Goal: Task Accomplishment & Management: Use online tool/utility

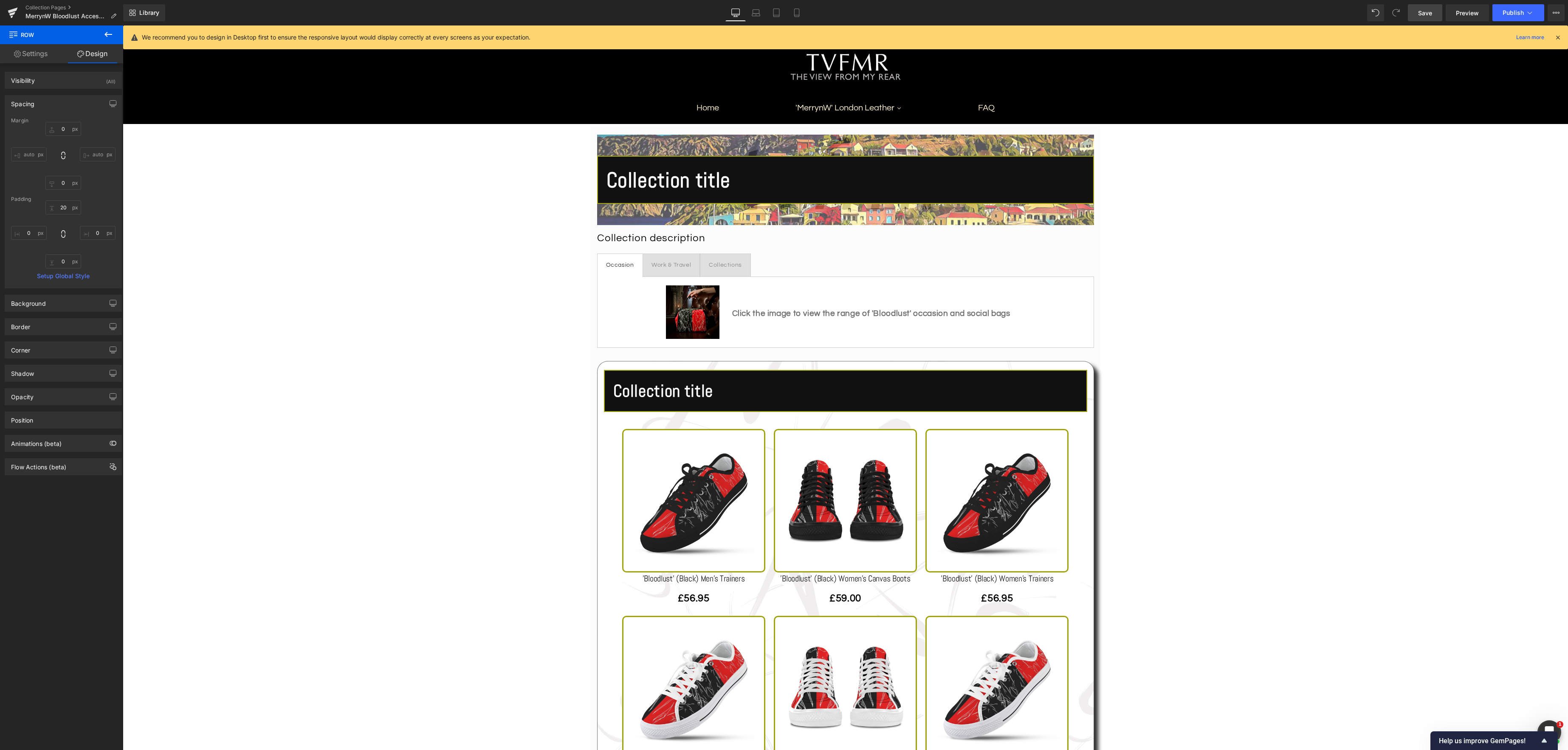
click at [1432, 11] on span "Save" at bounding box center [1425, 13] width 14 height 9
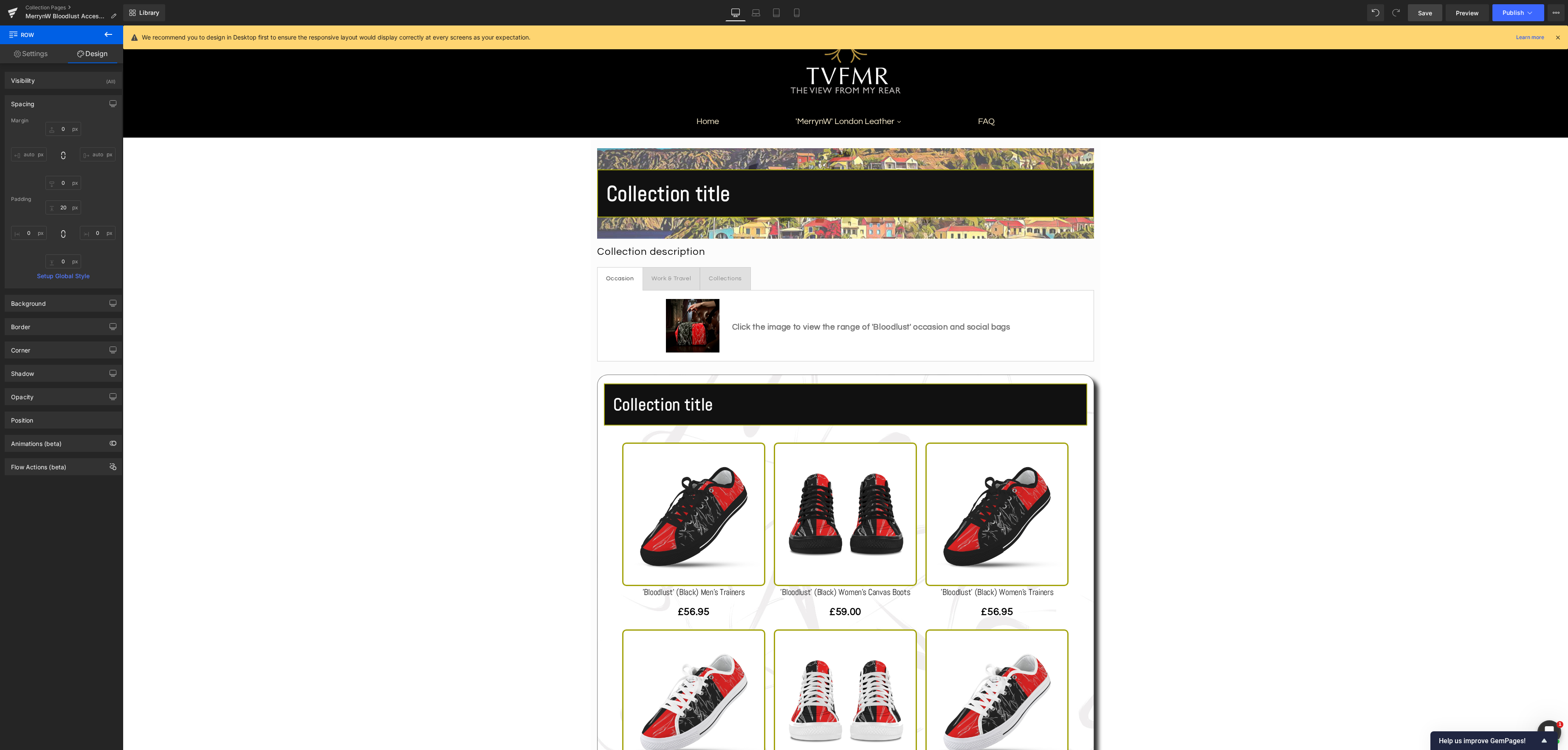
scroll to position [83, 0]
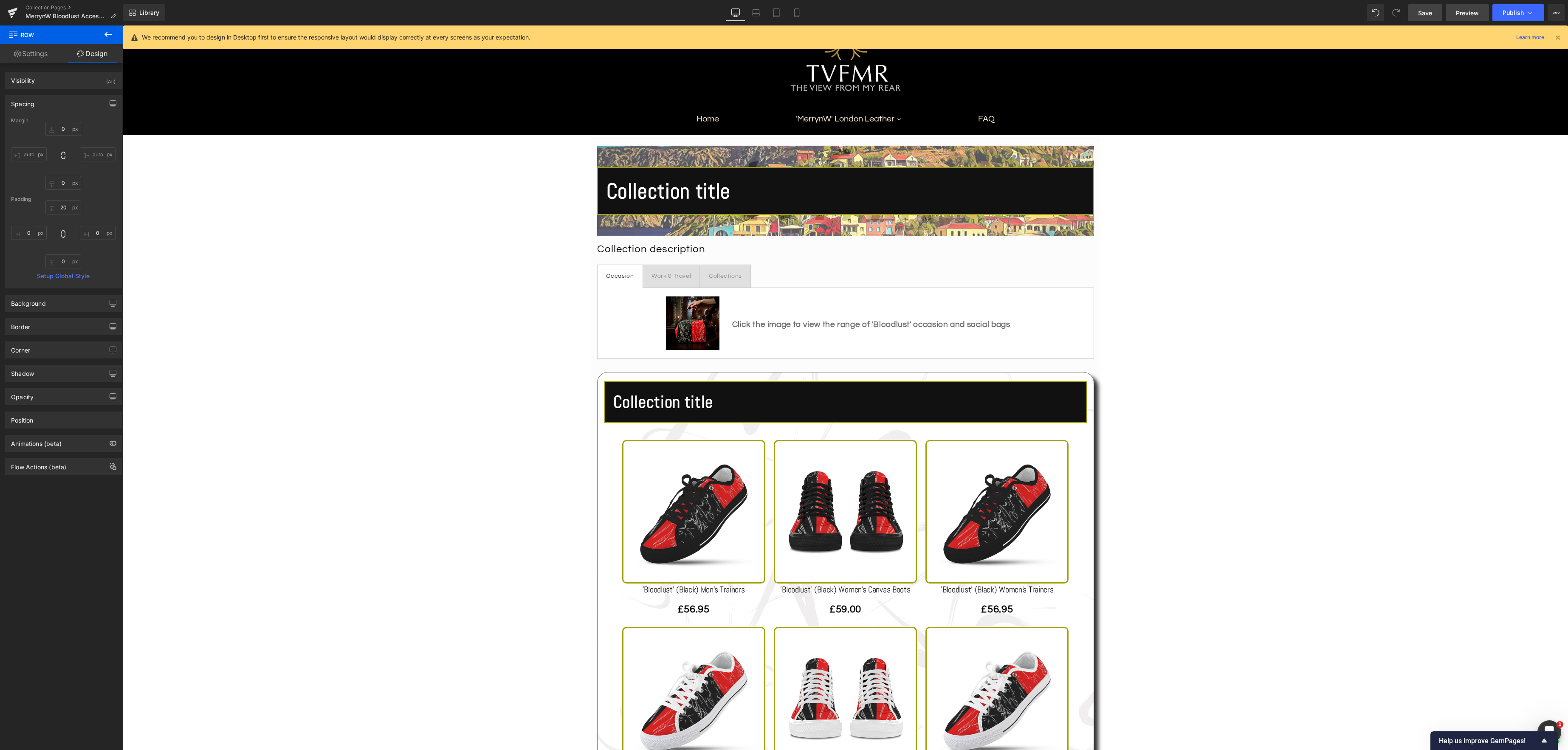
click at [1477, 12] on span "Preview" at bounding box center [1467, 13] width 23 height 9
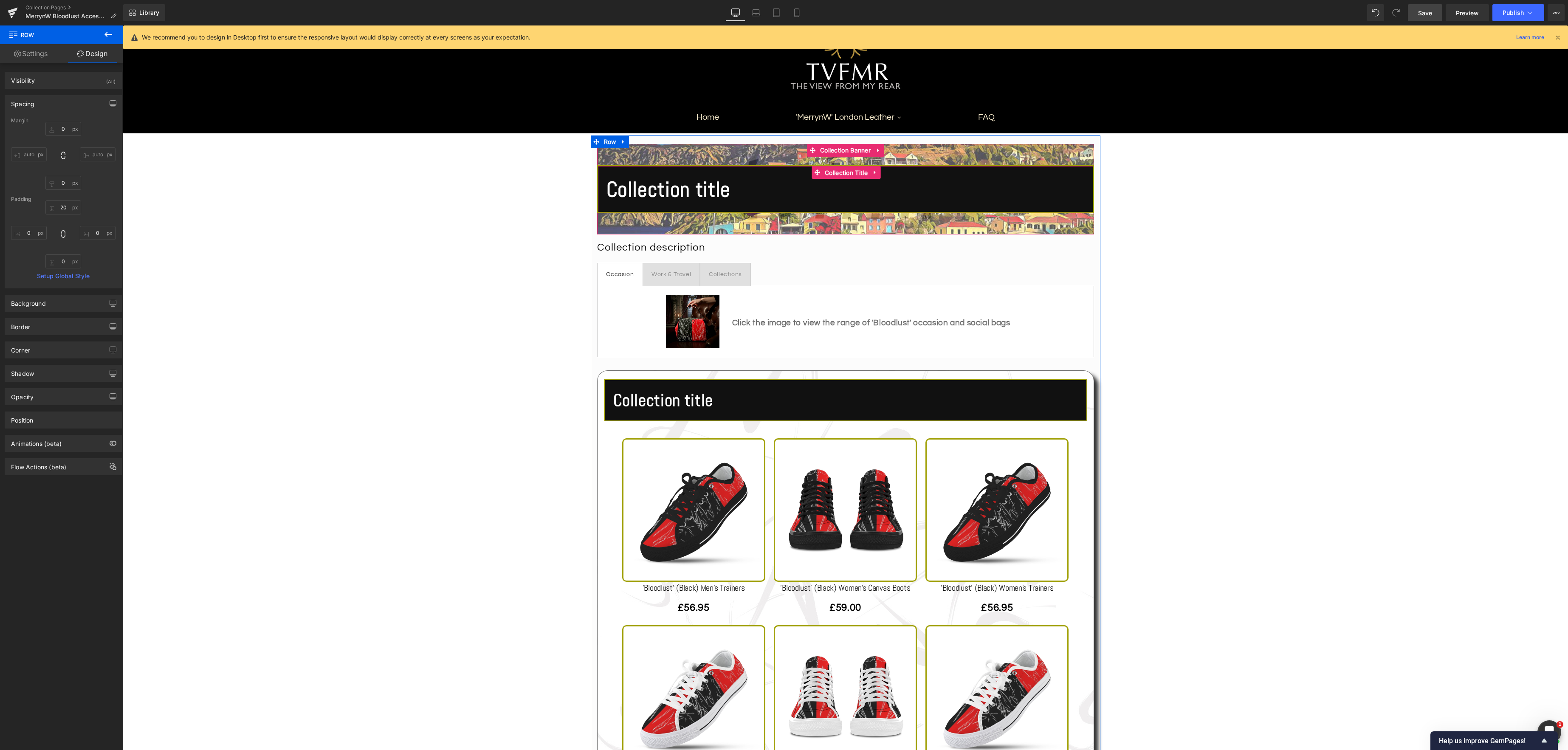
click at [823, 177] on span "Collection Title" at bounding box center [846, 173] width 47 height 13
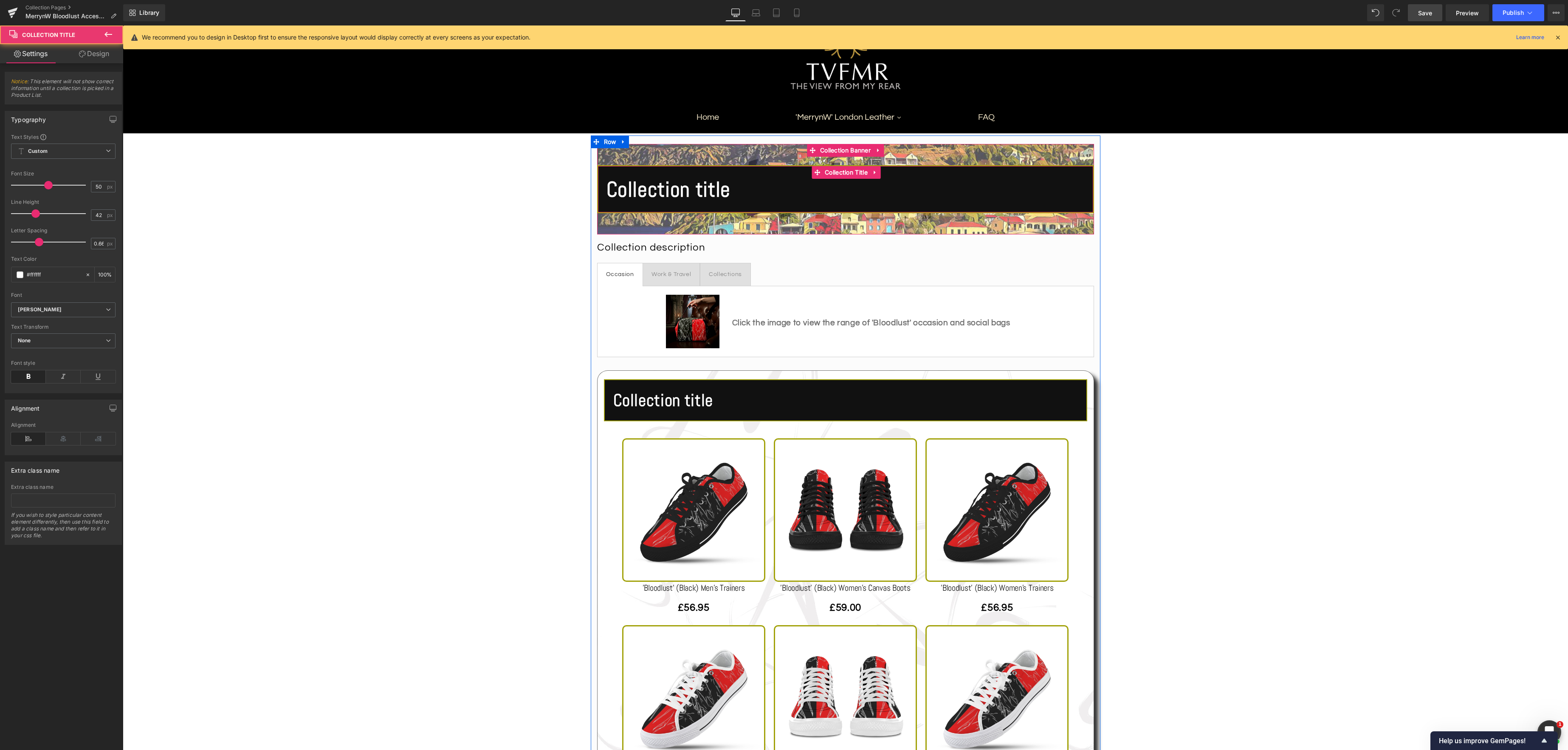
scroll to position [84, 0]
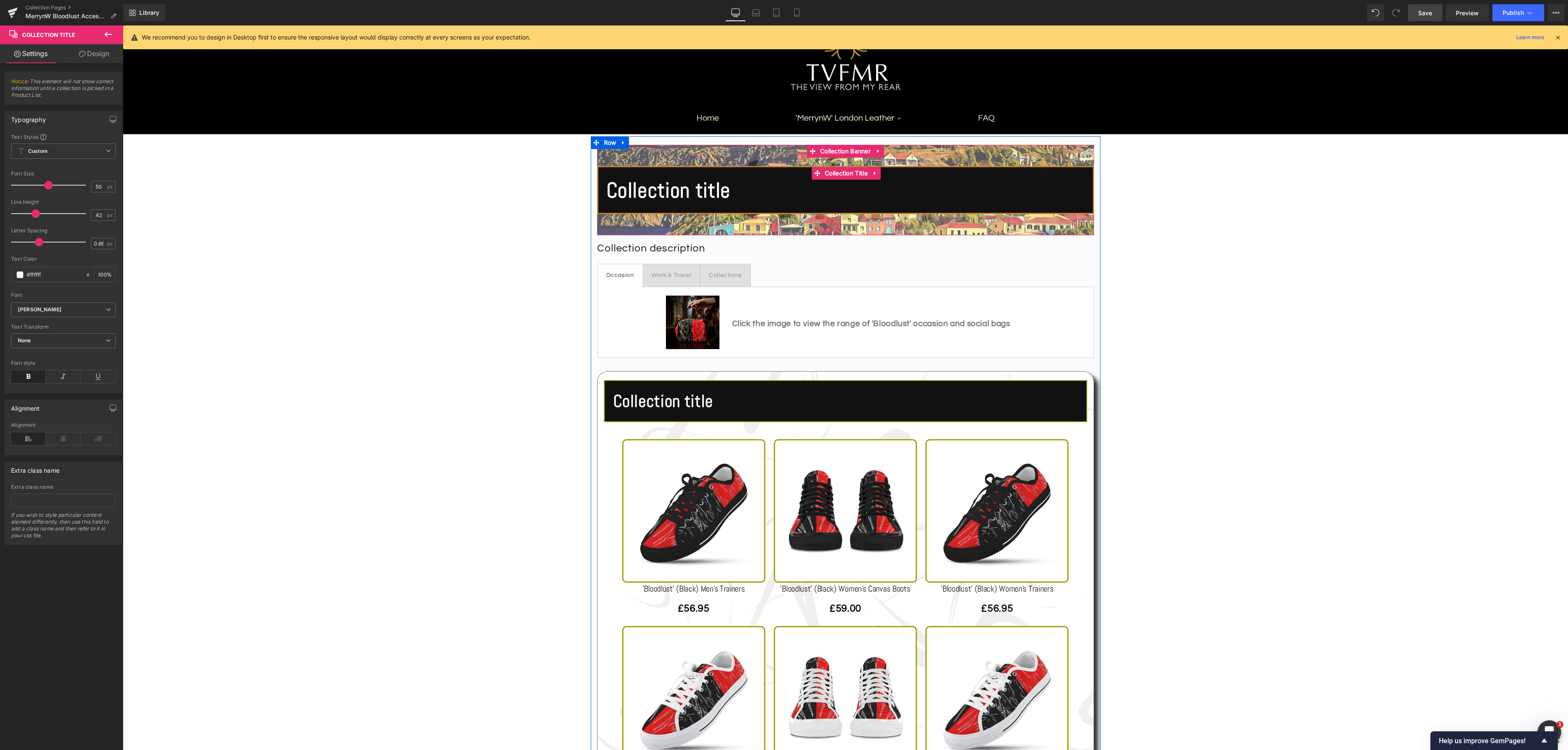
click at [839, 177] on span "Collection Title" at bounding box center [846, 173] width 47 height 13
click at [108, 54] on link "Design" at bounding box center [94, 53] width 61 height 19
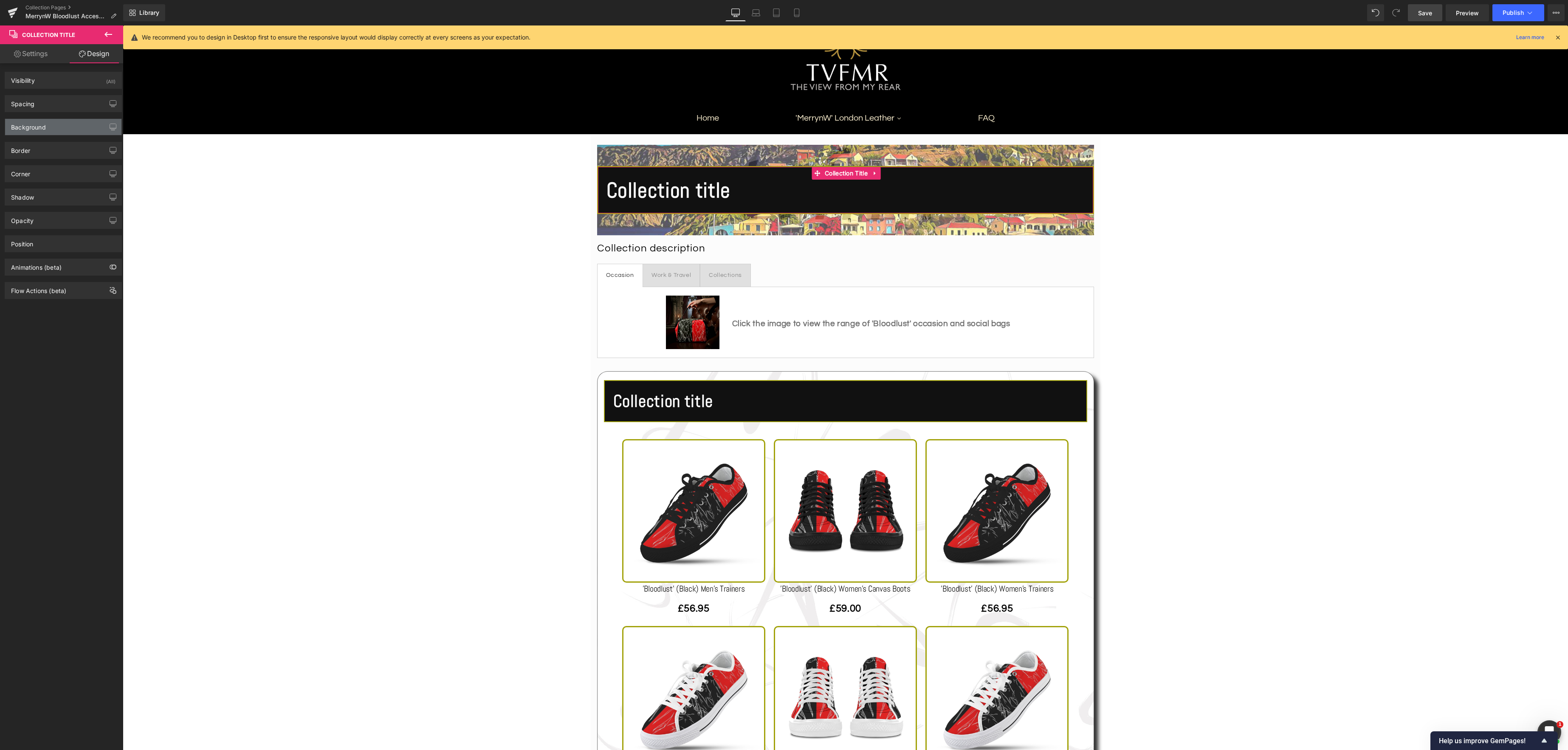
click at [46, 130] on div "Background" at bounding box center [28, 125] width 35 height 12
drag, startPoint x: 103, startPoint y: 182, endPoint x: 122, endPoint y: 183, distance: 19.0
click at [103, 182] on div "100 %" at bounding box center [105, 181] width 21 height 15
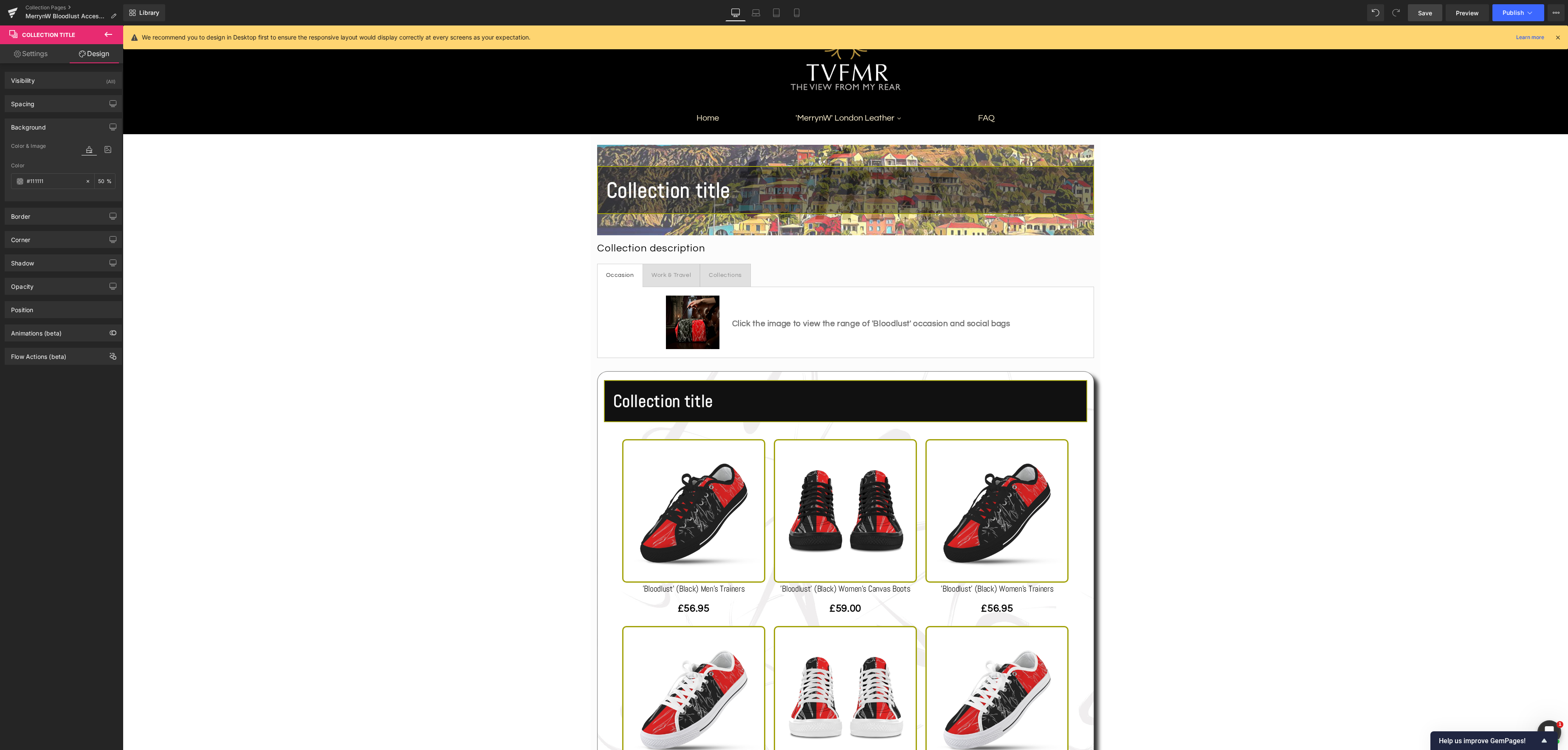
type input "50"
click at [1427, 14] on span "Save" at bounding box center [1425, 13] width 14 height 9
click at [1530, 12] on icon at bounding box center [1530, 13] width 9 height 9
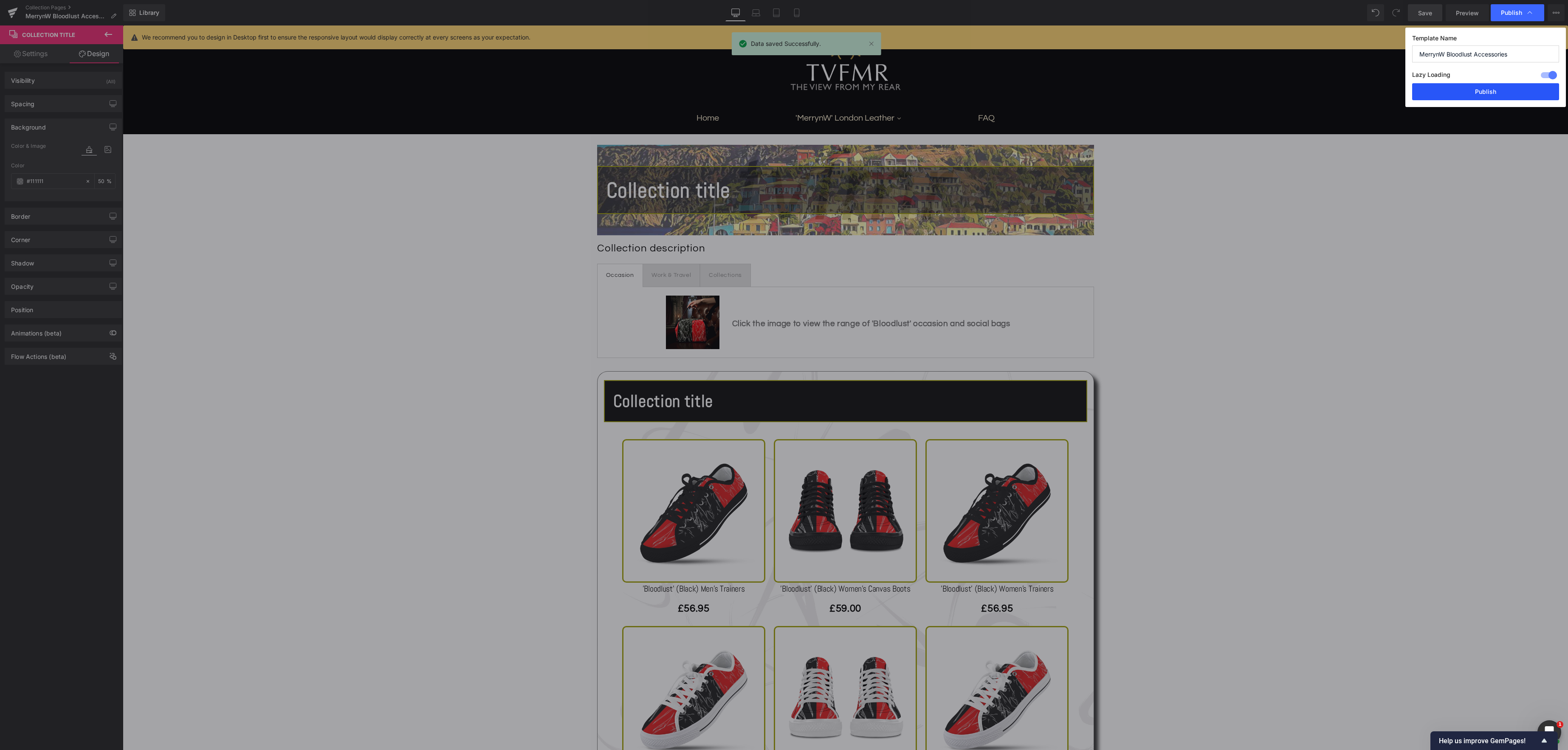
click at [1502, 90] on button "Publish" at bounding box center [1486, 92] width 147 height 17
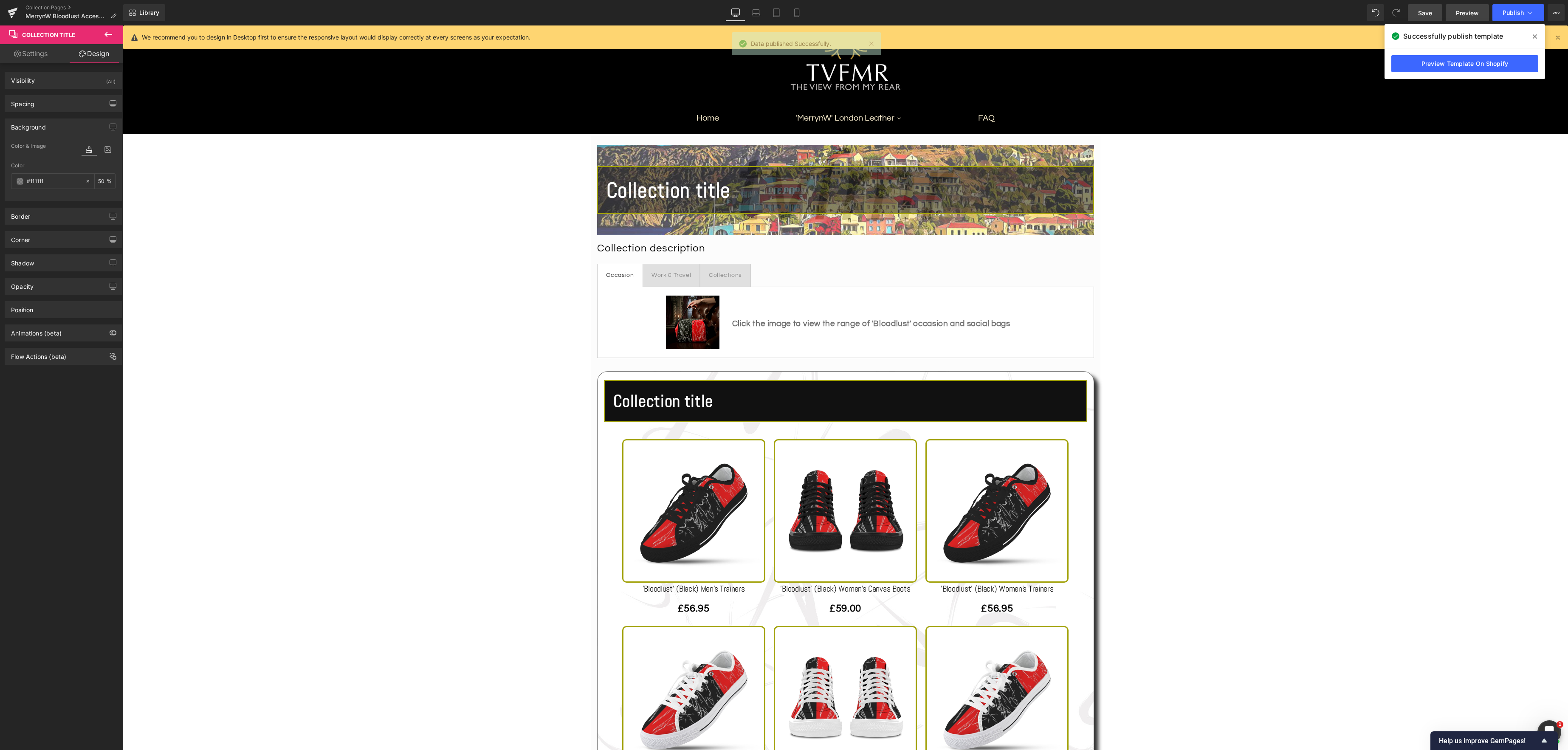
click at [1460, 12] on span "Preview" at bounding box center [1467, 13] width 23 height 9
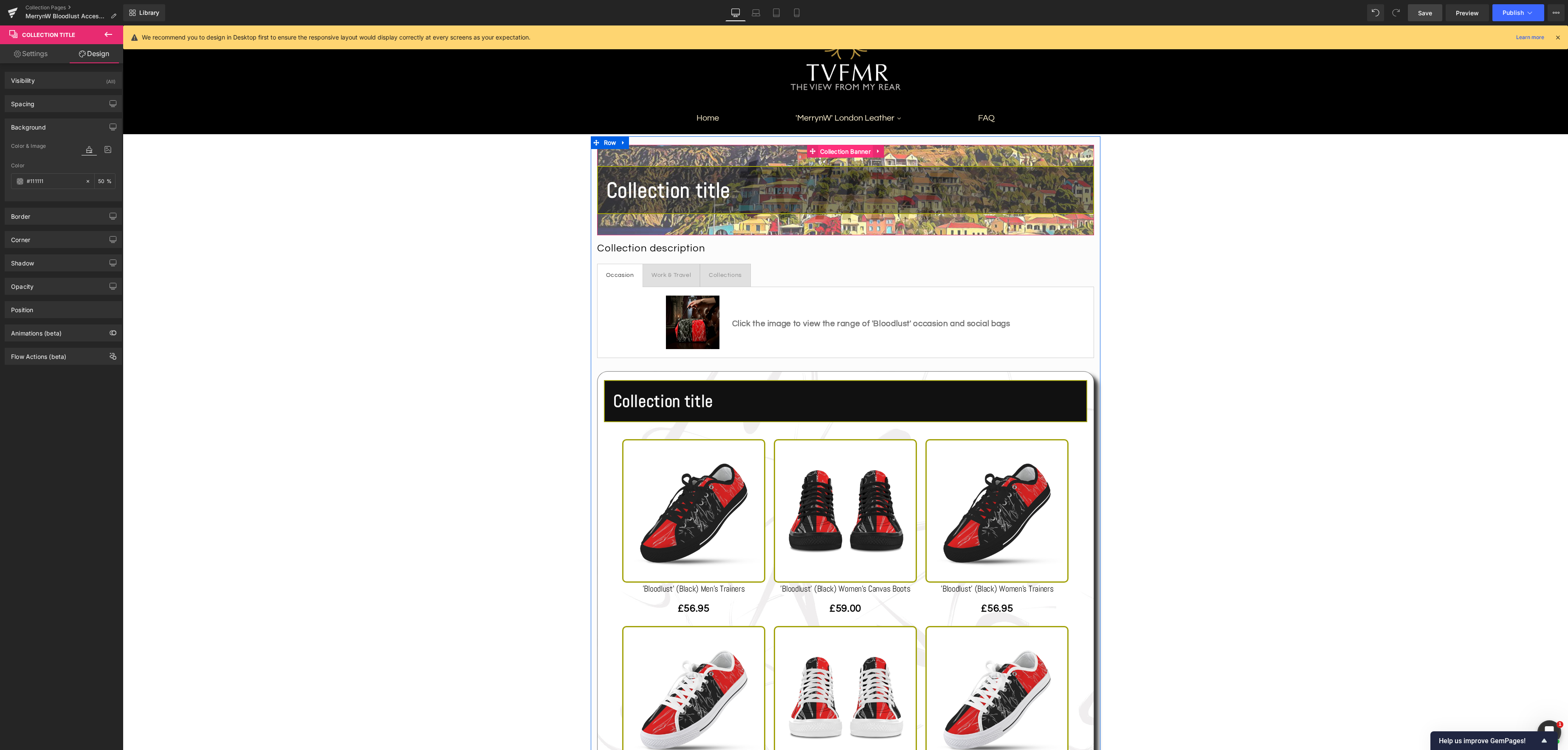
click at [832, 150] on span "Collection Banner" at bounding box center [845, 152] width 55 height 13
